Goal: Check status: Check status

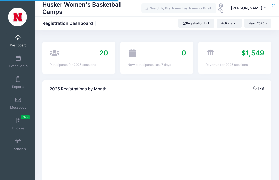
select select
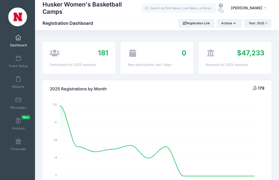
scroll to position [1, 0]
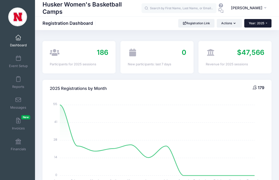
click at [254, 22] on span "Year: 2025" at bounding box center [257, 23] width 16 height 4
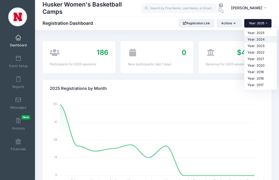
click at [255, 38] on link "Year: 2024" at bounding box center [261, 39] width 33 height 7
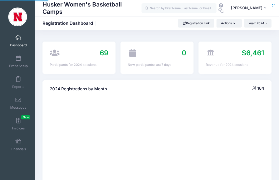
select select
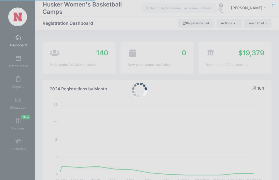
click at [185, 8] on div at bounding box center [139, 90] width 279 height 180
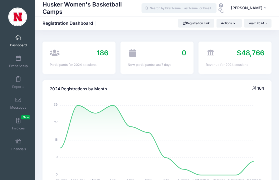
click at [183, 9] on input "text" at bounding box center [179, 8] width 75 height 10
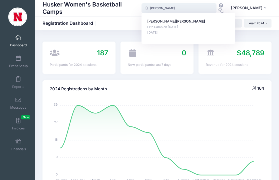
click at [176, 22] on strong "Medeck" at bounding box center [190, 21] width 29 height 4
type input "Addison Medeck (Elite Camp, Aug-03, 2024)"
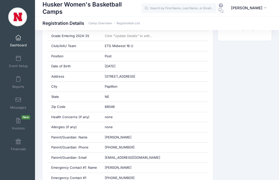
scroll to position [155, 0]
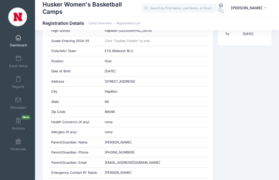
click at [18, 39] on span at bounding box center [18, 38] width 0 height 6
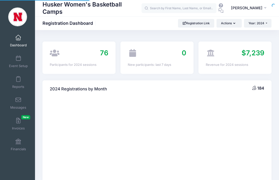
select select
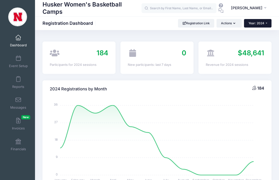
click at [263, 24] on span "Year: 2024" at bounding box center [257, 23] width 16 height 4
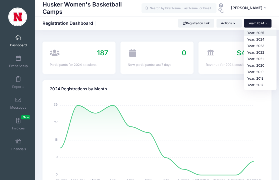
click at [263, 33] on link "Year: 2025" at bounding box center [260, 33] width 33 height 7
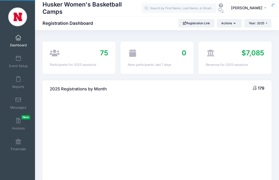
select select
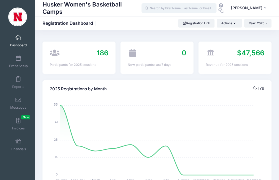
click at [177, 11] on input "text" at bounding box center [179, 8] width 75 height 10
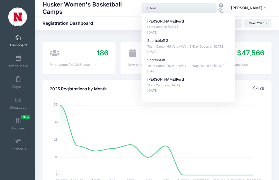
click at [176, 22] on strong "Ford" at bounding box center [180, 21] width 8 height 4
type input "Kinley Ford (Elite Camp, Aug-02, 2025)"
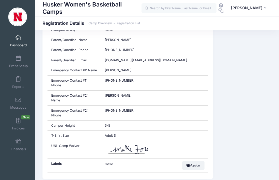
scroll to position [258, 0]
